Goal: Entertainment & Leisure: Consume media (video, audio)

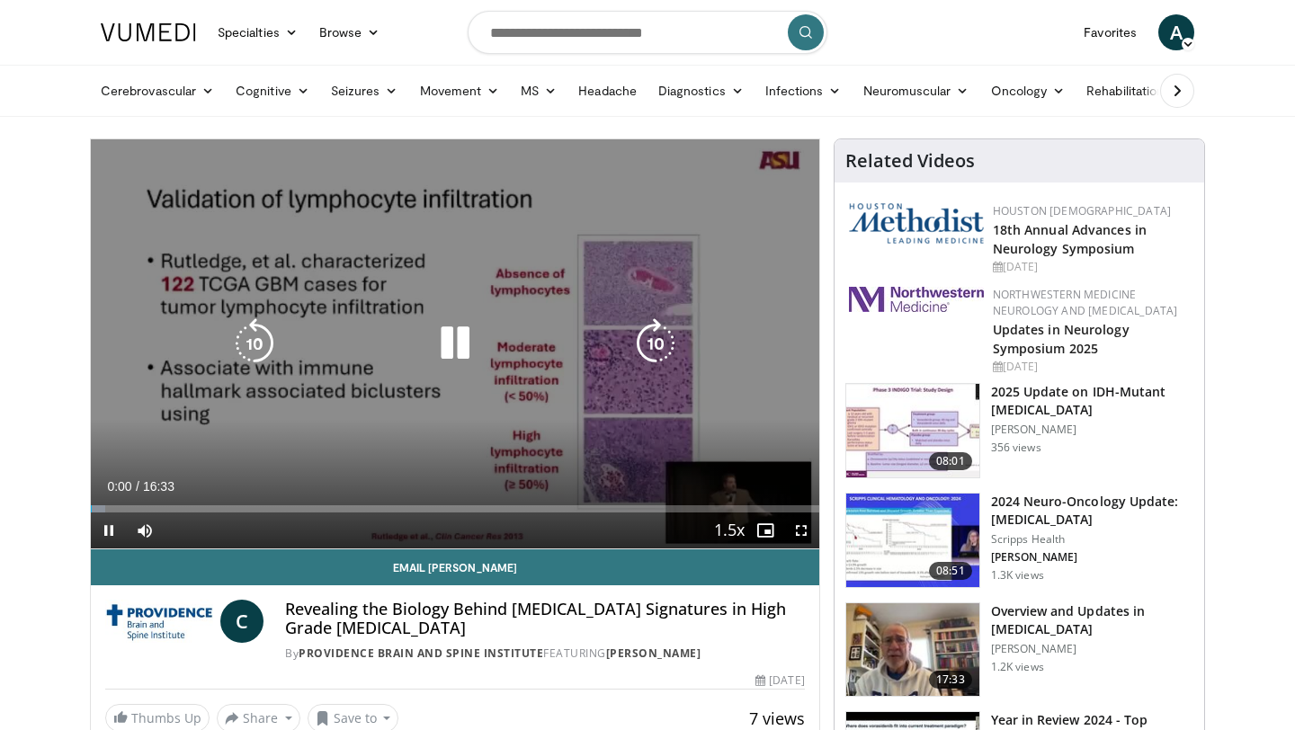
click at [487, 349] on div "Video Player" at bounding box center [455, 344] width 437 height 36
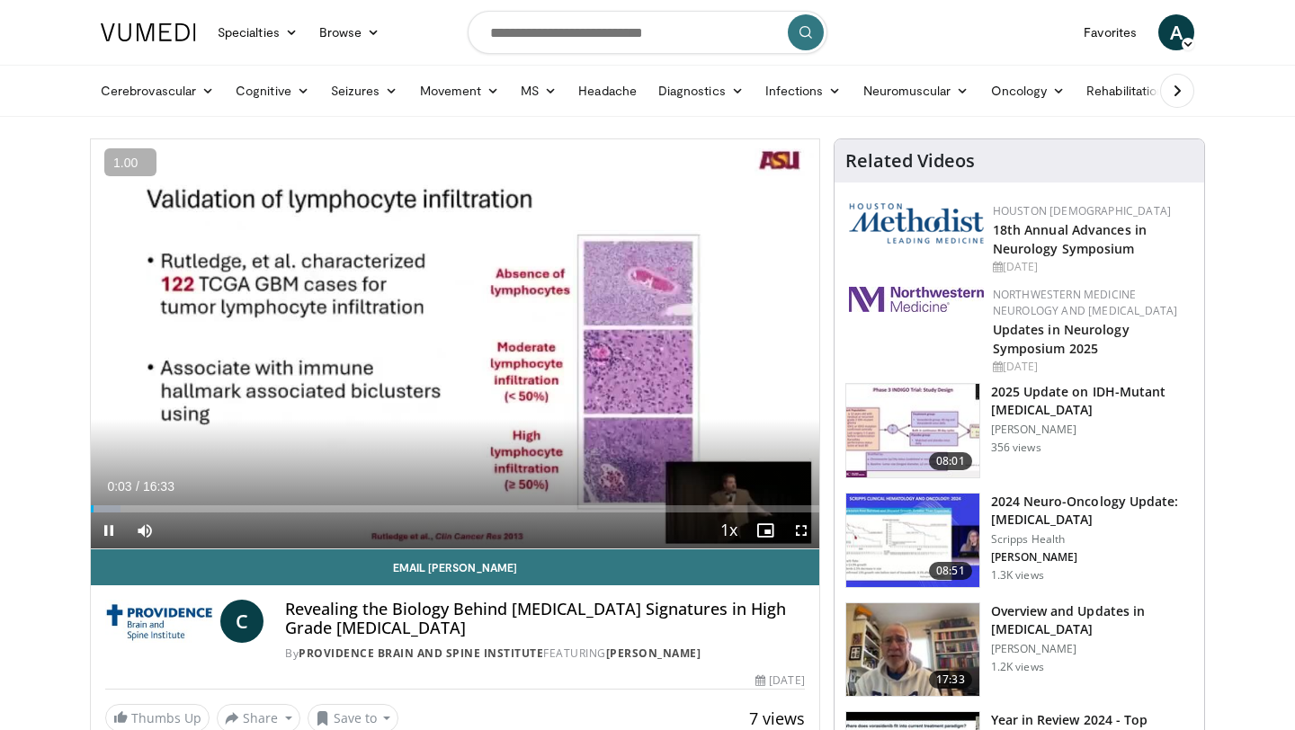
click at [0, 0] on button "+" at bounding box center [0, 0] width 0 height 0
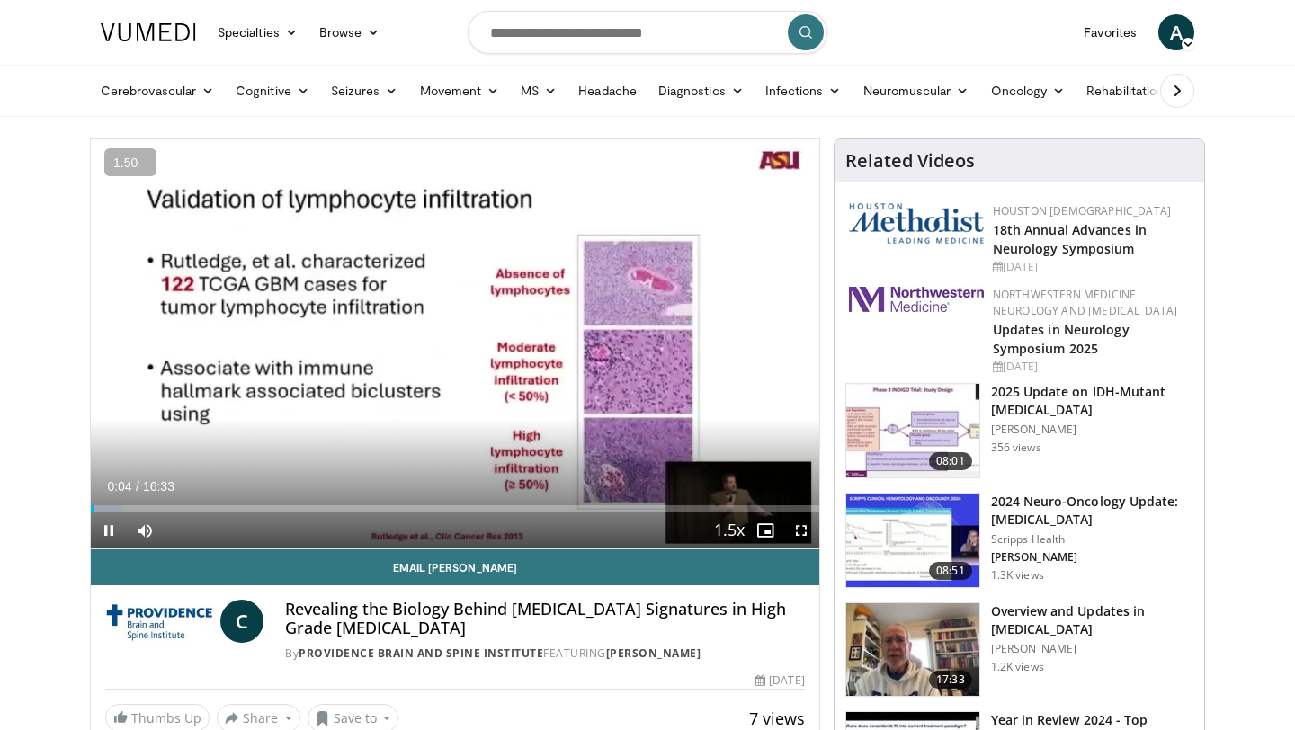
click at [0, 0] on button "+" at bounding box center [0, 0] width 0 height 0
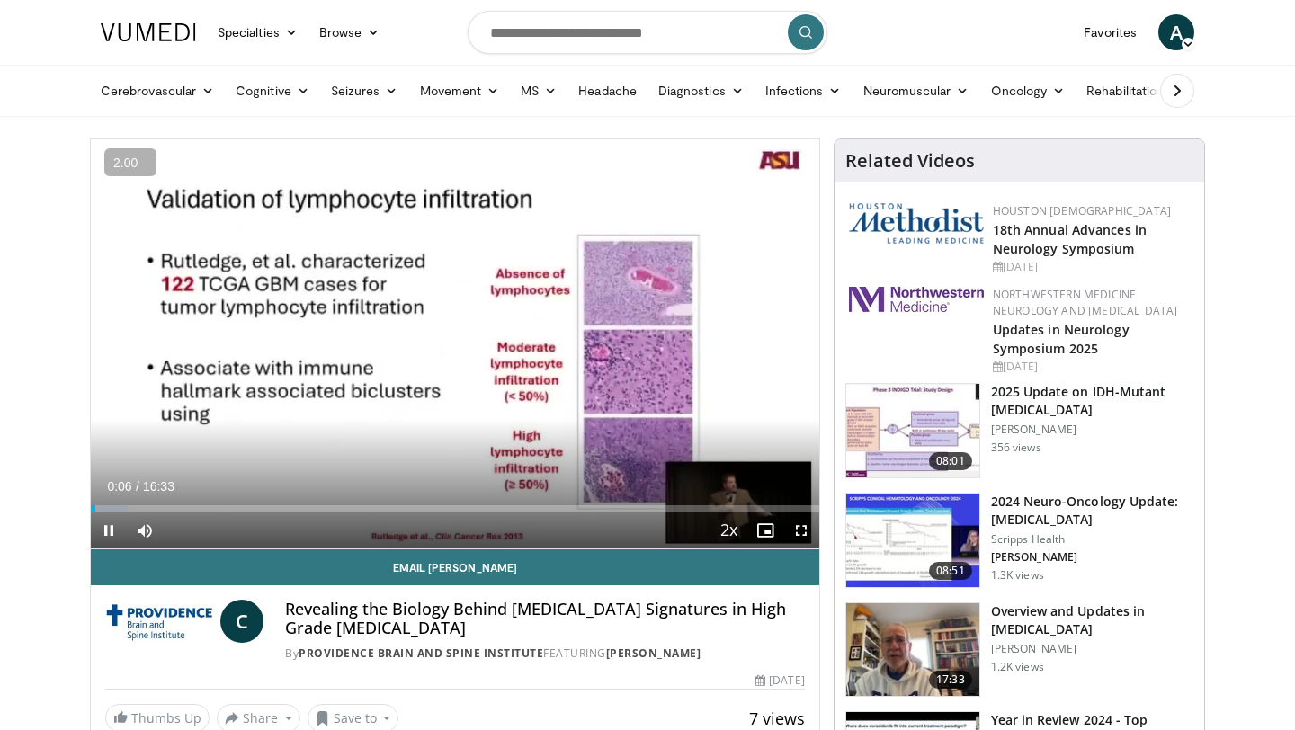
click at [0, 0] on button "+" at bounding box center [0, 0] width 0 height 0
